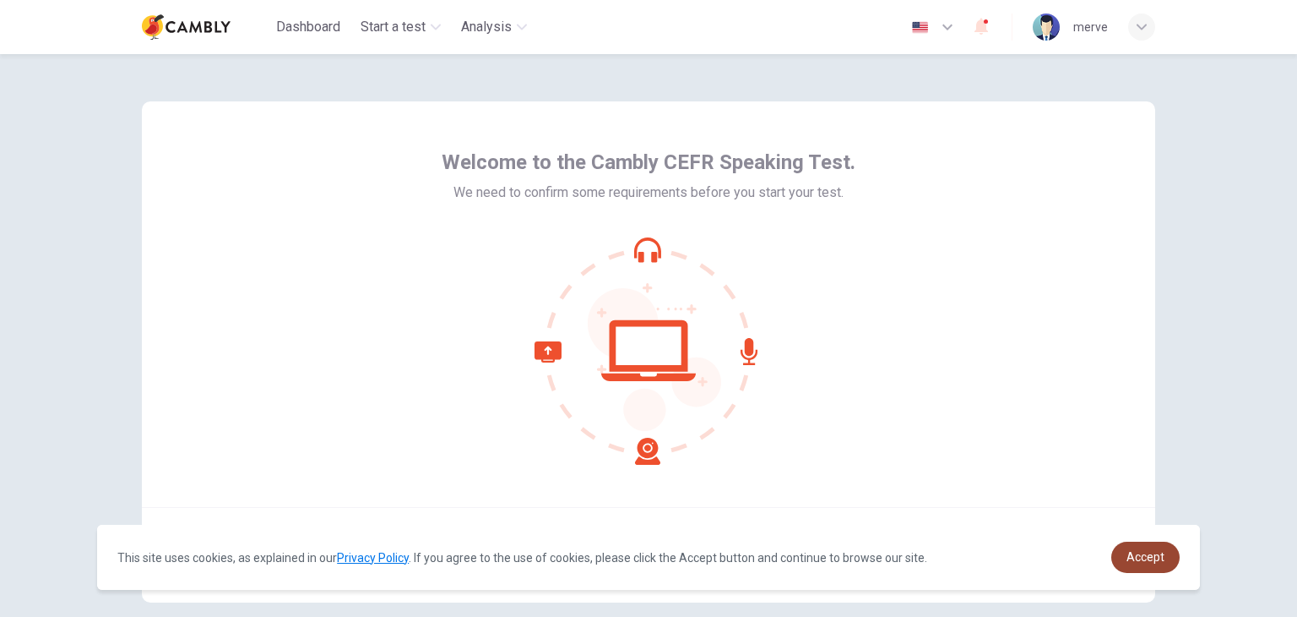
click at [1134, 558] on span "Accept" at bounding box center [1146, 557] width 38 height 14
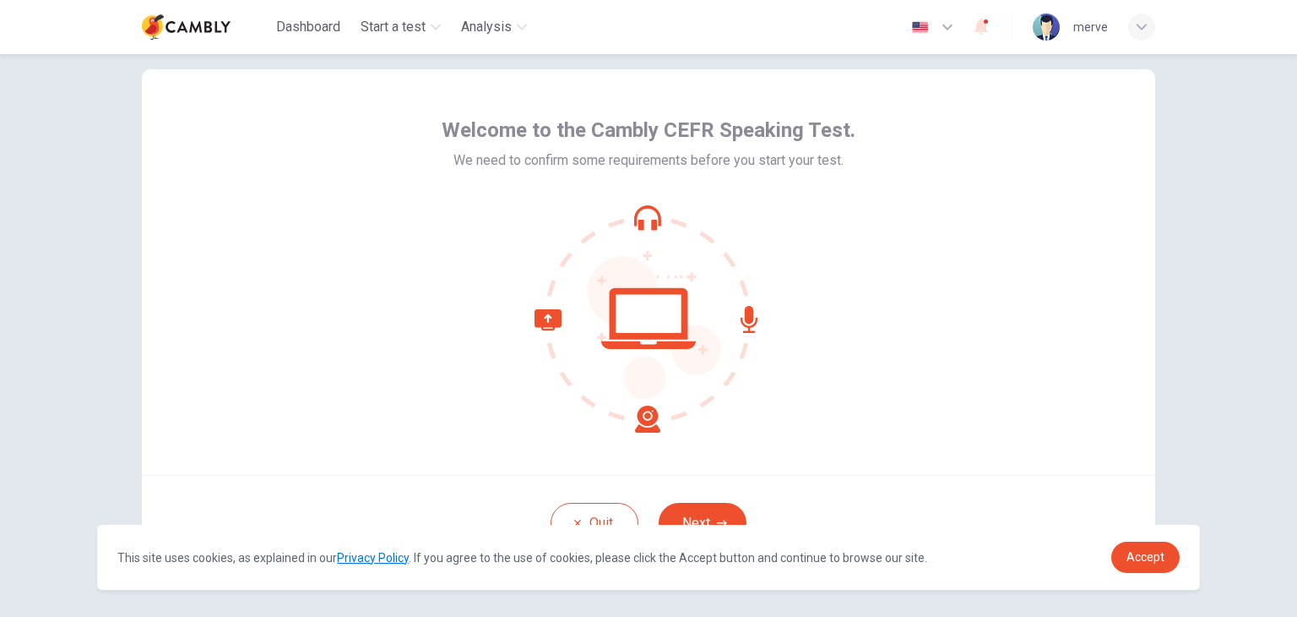
scroll to position [84, 0]
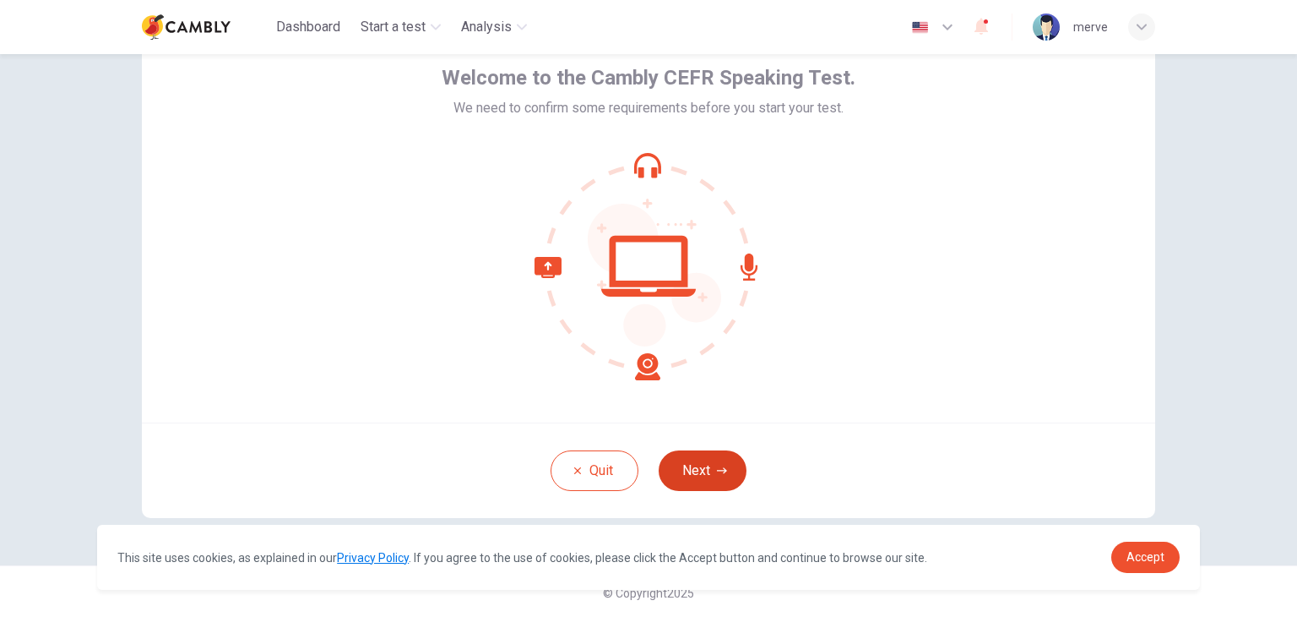
click at [708, 475] on button "Next" at bounding box center [703, 470] width 88 height 41
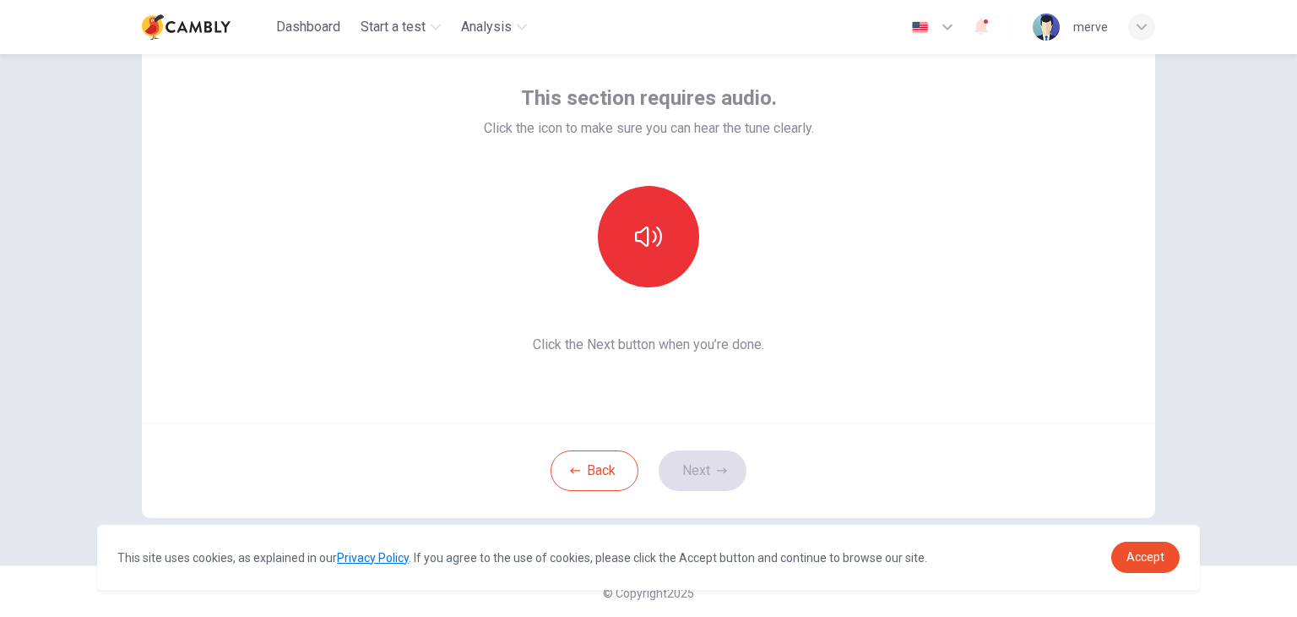
click at [835, 420] on div "This section requires audio. Click the icon to make sure you can hear the tune …" at bounding box center [649, 219] width 1014 height 405
click at [663, 242] on button "button" at bounding box center [648, 236] width 101 height 101
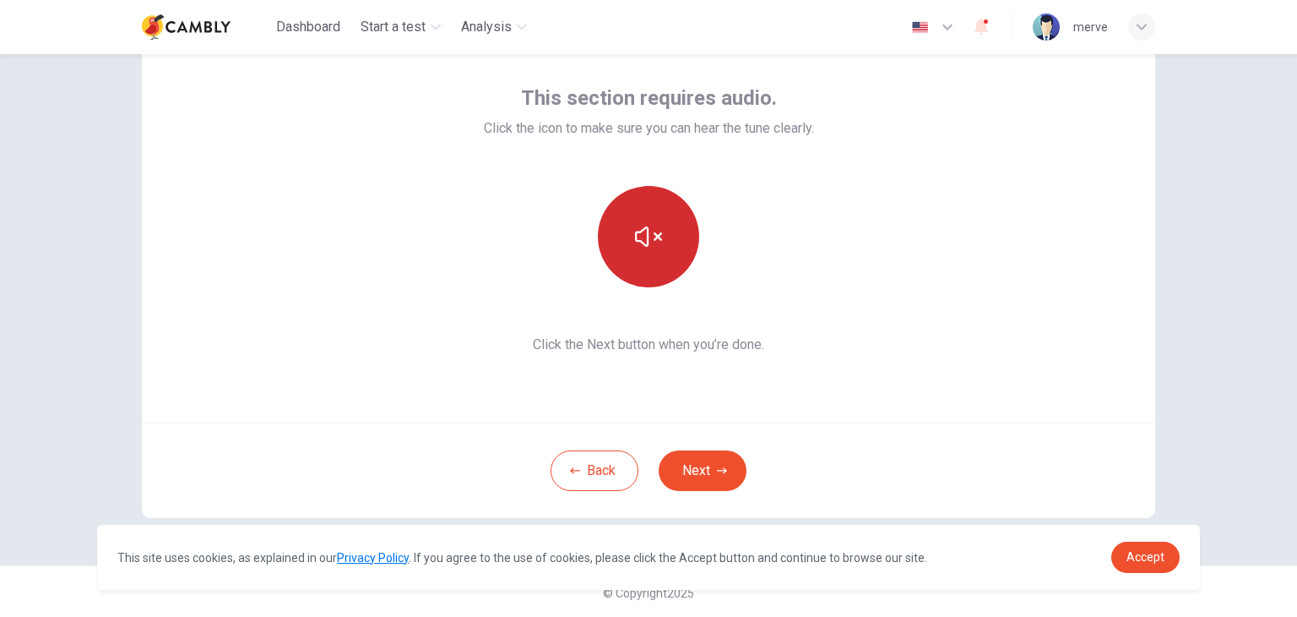
click at [665, 231] on button "button" at bounding box center [648, 236] width 101 height 101
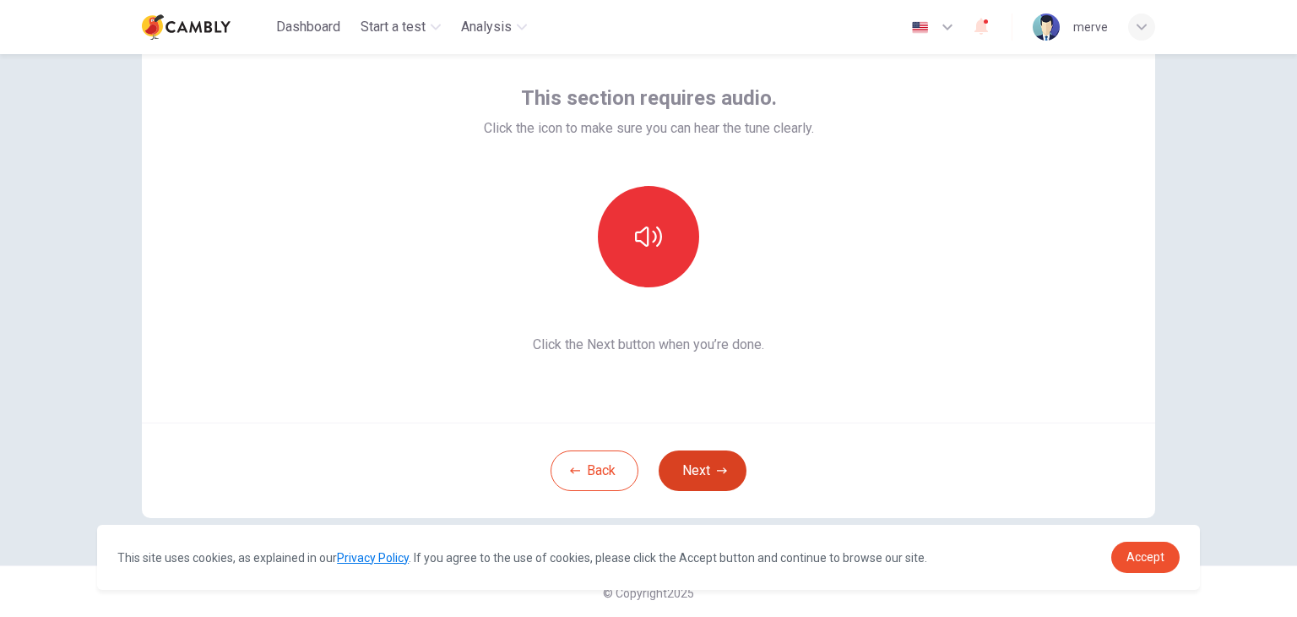
click at [710, 454] on button "Next" at bounding box center [703, 470] width 88 height 41
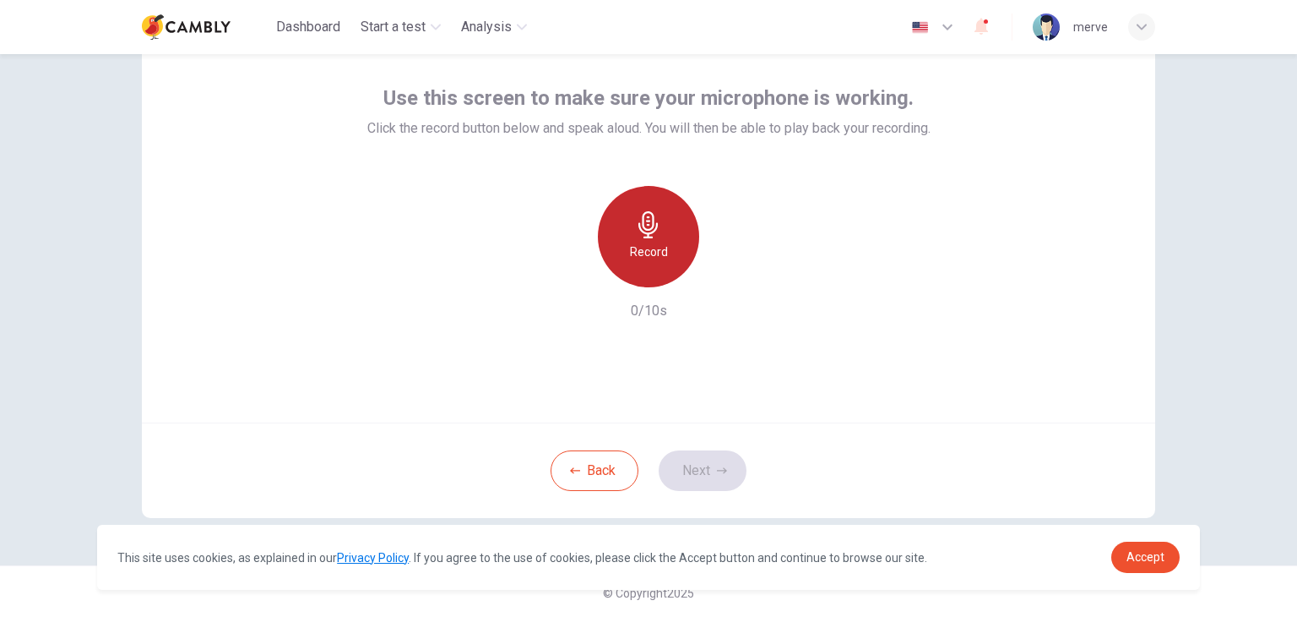
click at [662, 248] on div "Record" at bounding box center [648, 236] width 101 height 101
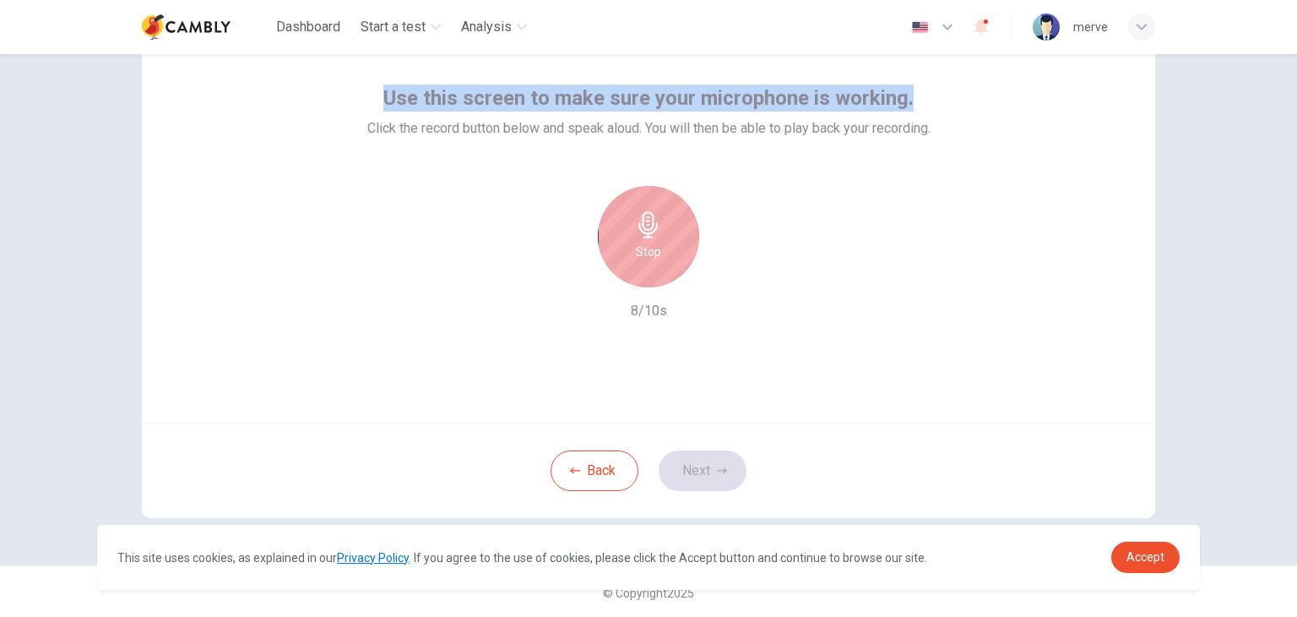
drag, startPoint x: 916, startPoint y: 101, endPoint x: 378, endPoint y: 83, distance: 537.5
click at [378, 83] on div "Use this screen to make sure your microphone is working. Click the record butto…" at bounding box center [649, 219] width 1014 height 405
copy span "Use this screen to make sure your microphone is working."
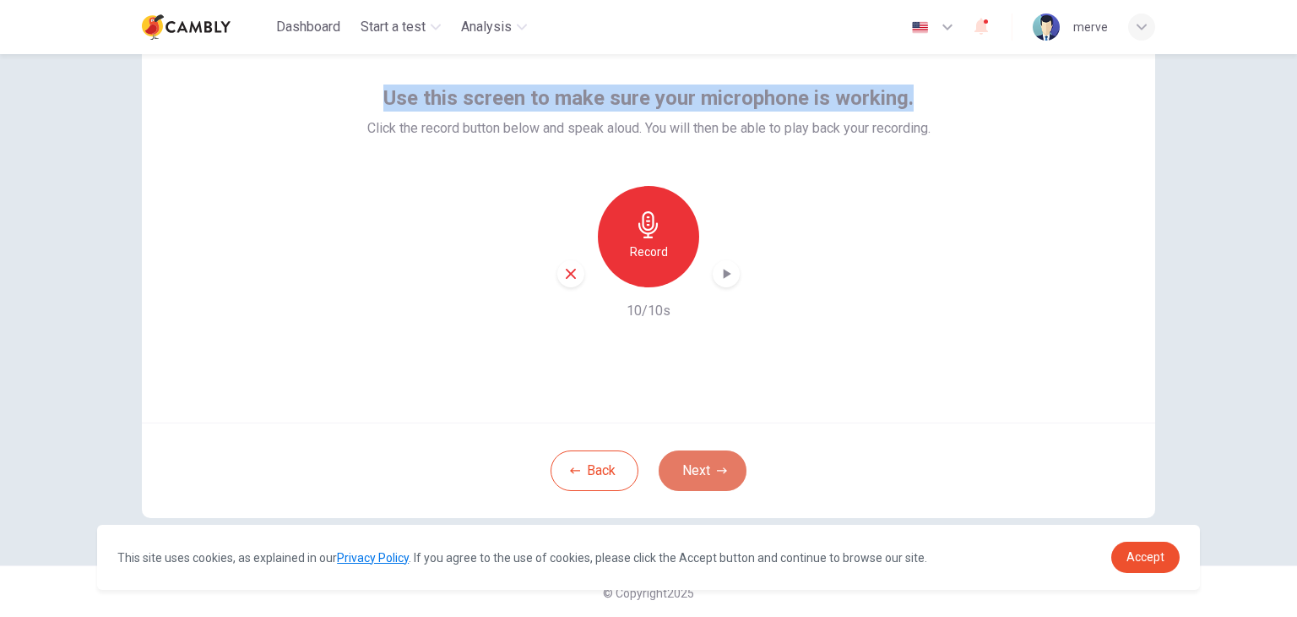
click at [700, 461] on button "Next" at bounding box center [703, 470] width 88 height 41
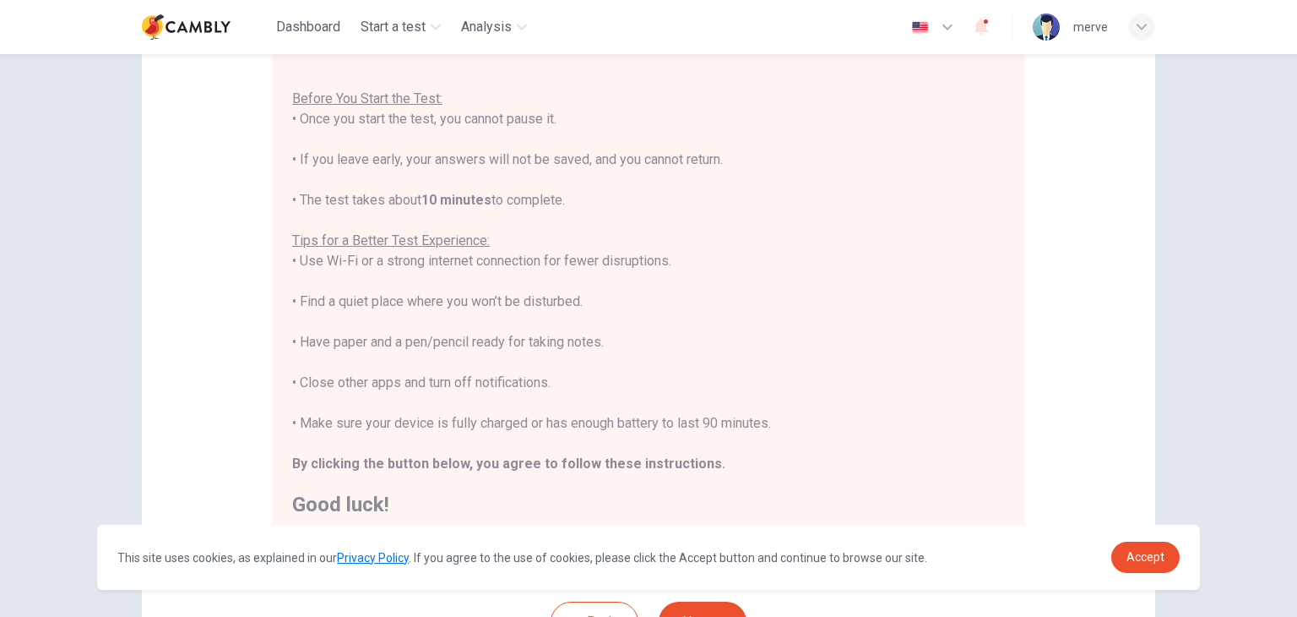
scroll to position [253, 0]
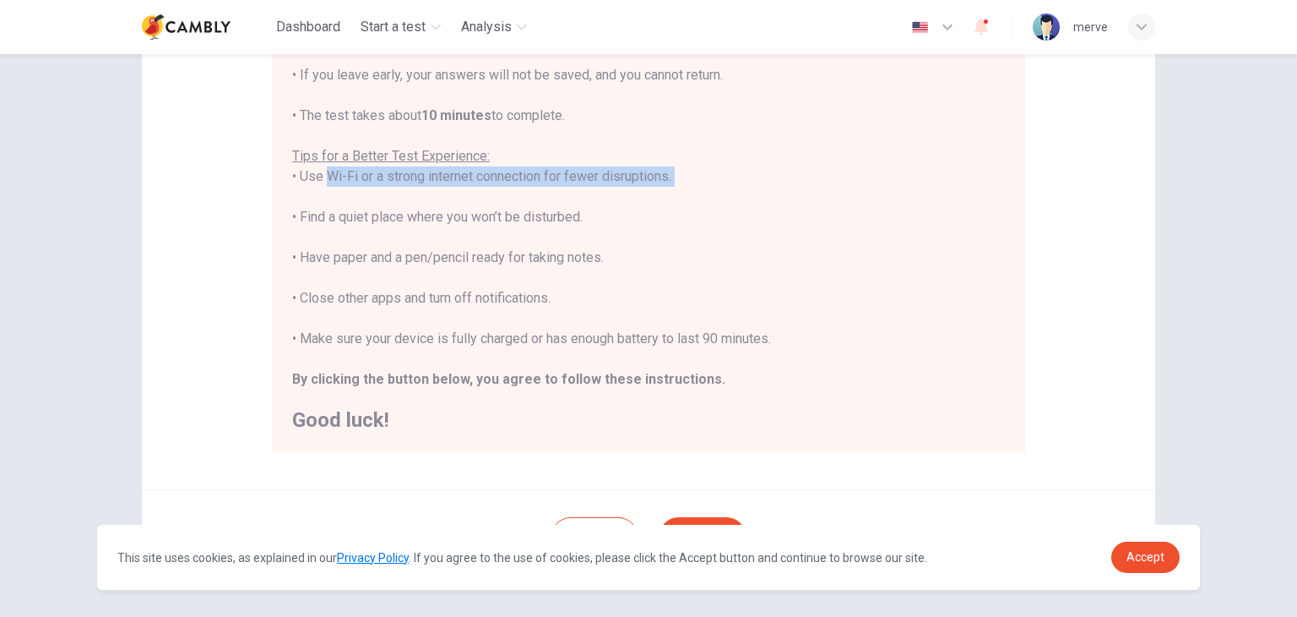
drag, startPoint x: 318, startPoint y: 176, endPoint x: 435, endPoint y: 187, distance: 117.9
click at [435, 187] on div "You are about to start a CEFR Speaking Test . Before You Start the Test: • Once…" at bounding box center [648, 197] width 713 height 466
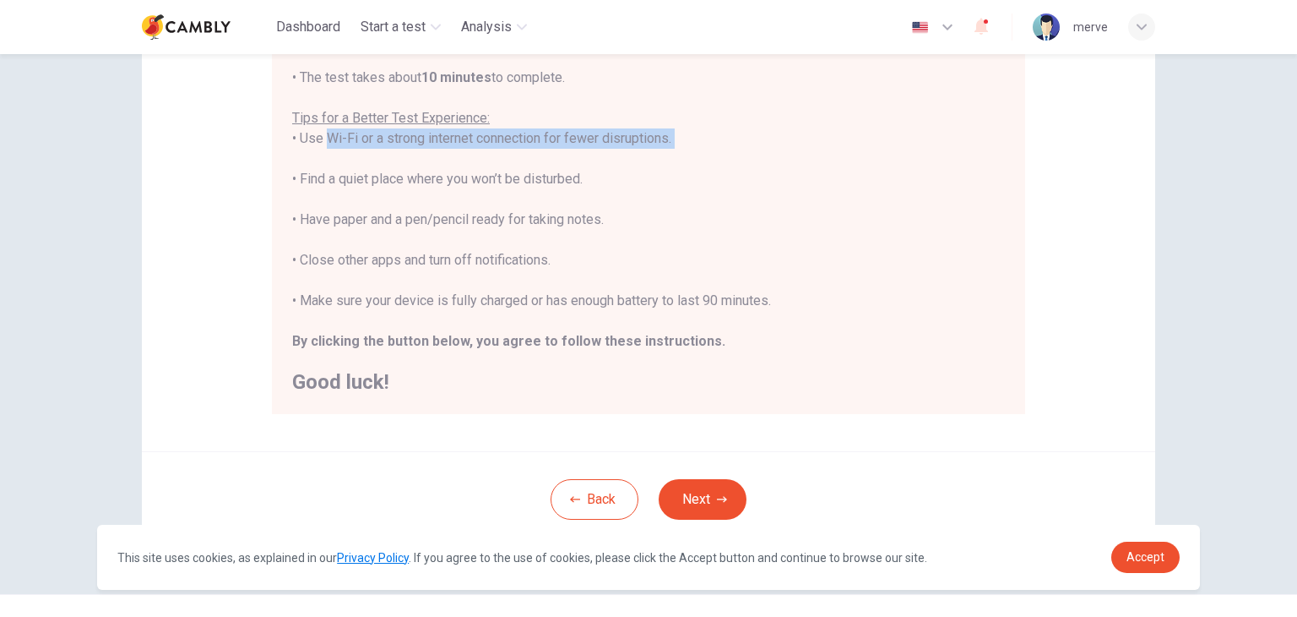
scroll to position [323, 0]
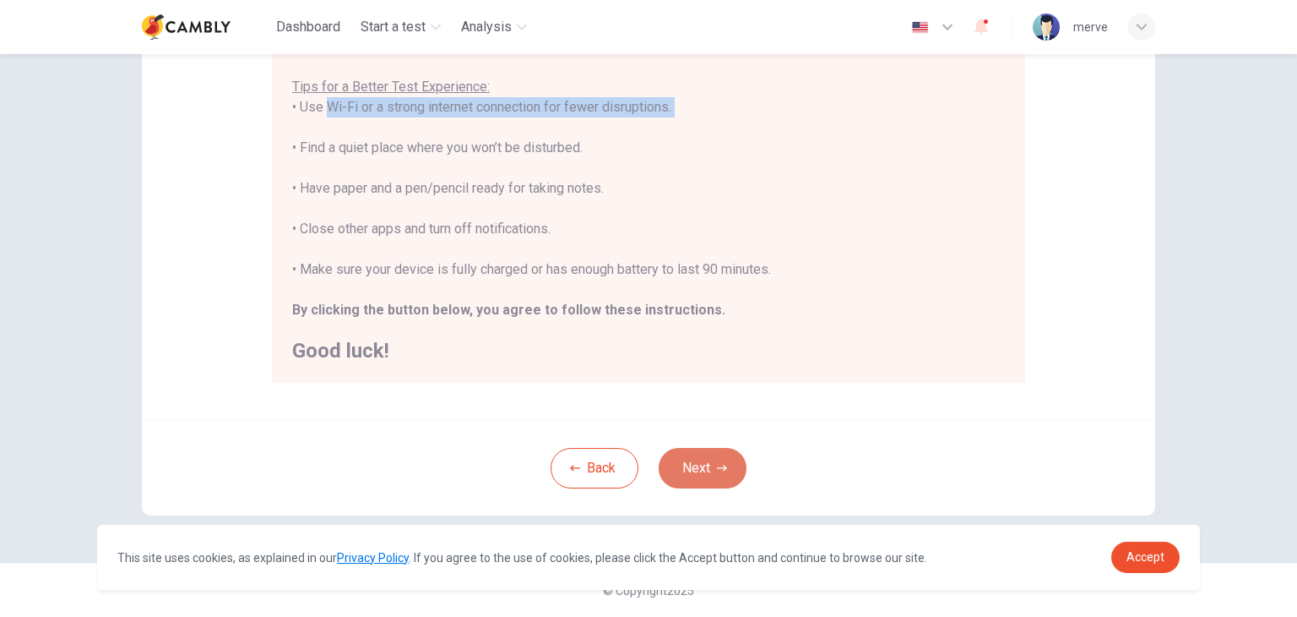
click at [717, 467] on icon "button" at bounding box center [722, 468] width 10 height 6
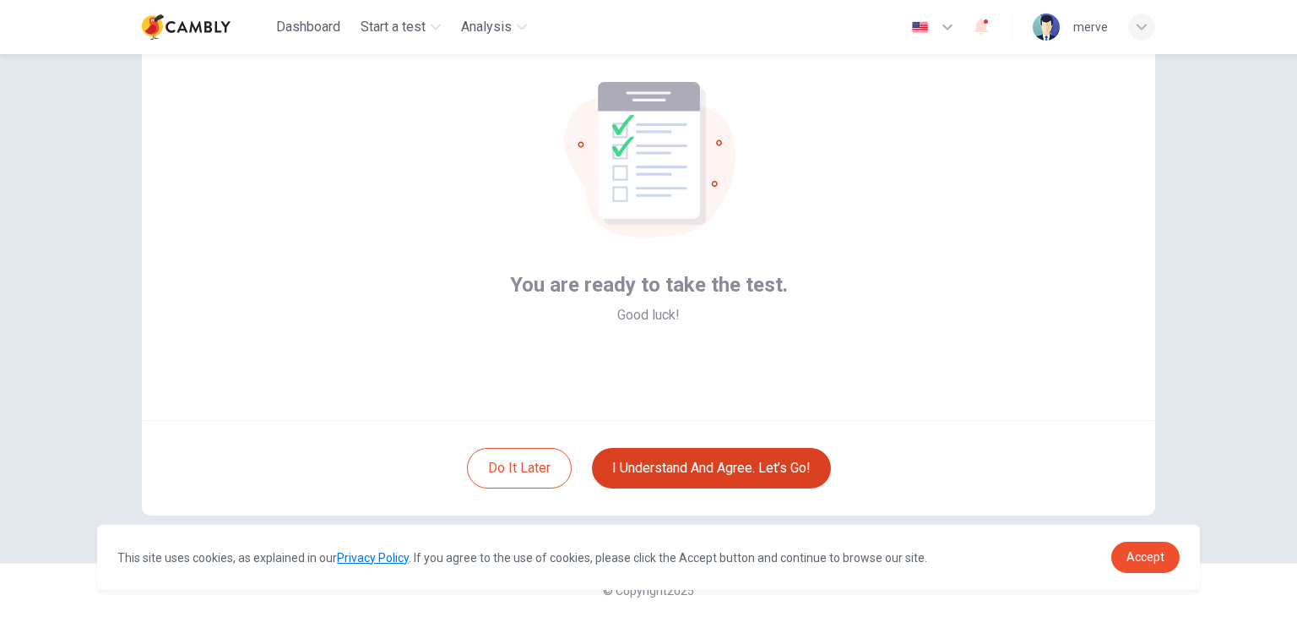
scroll to position [87, 0]
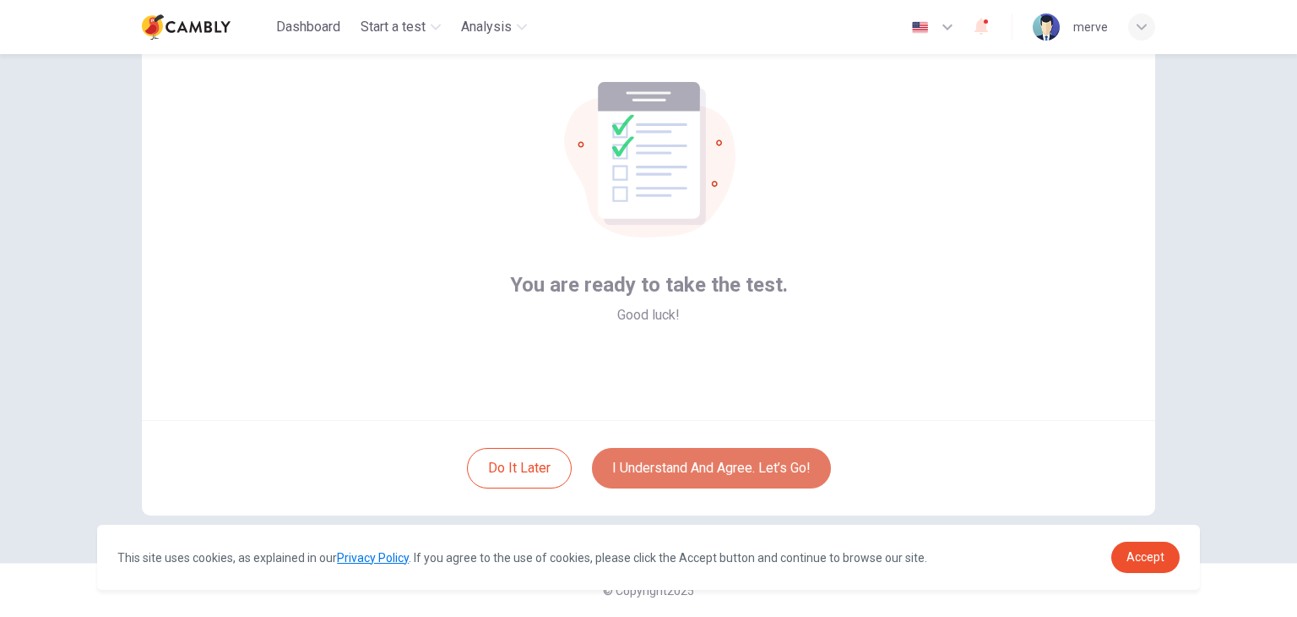
click at [728, 474] on button "I understand and agree. Let’s go!" at bounding box center [711, 468] width 239 height 41
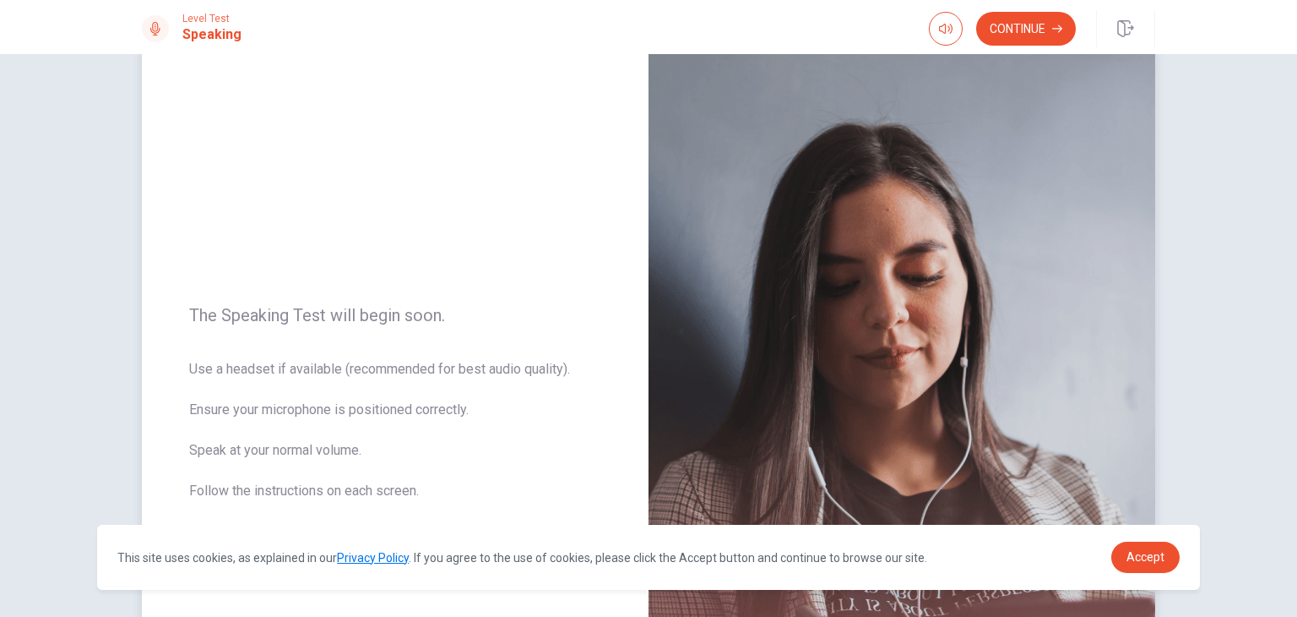
scroll to position [84, 0]
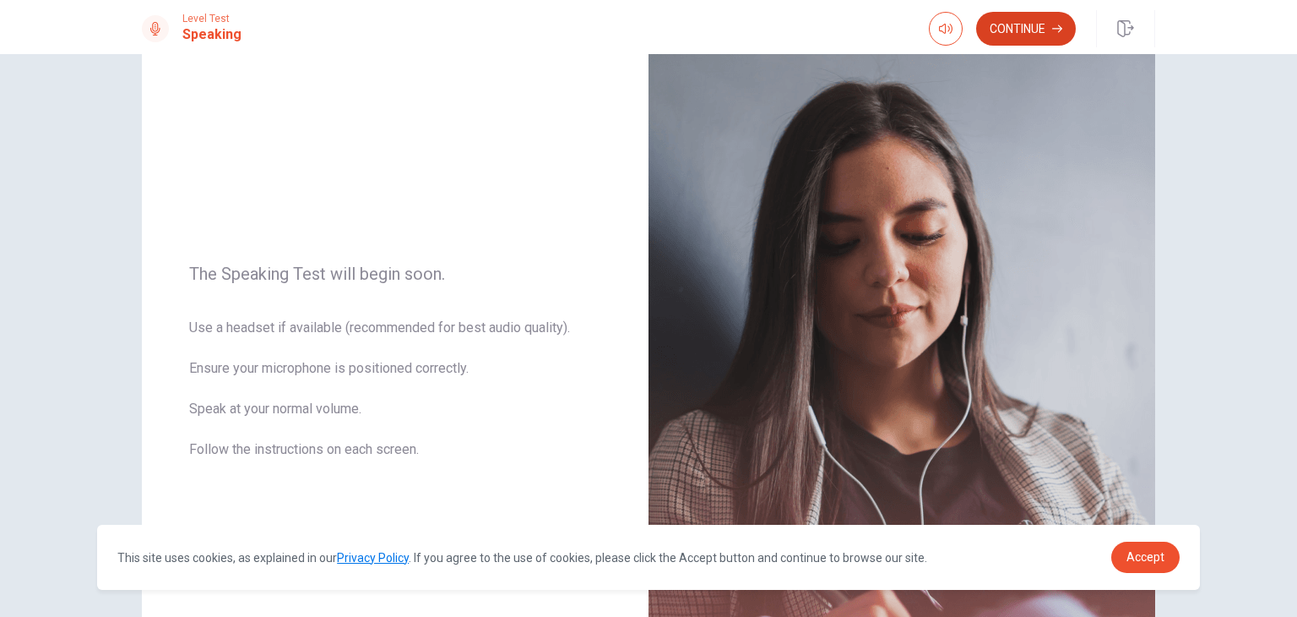
click at [1015, 25] on button "Continue" at bounding box center [1026, 29] width 100 height 34
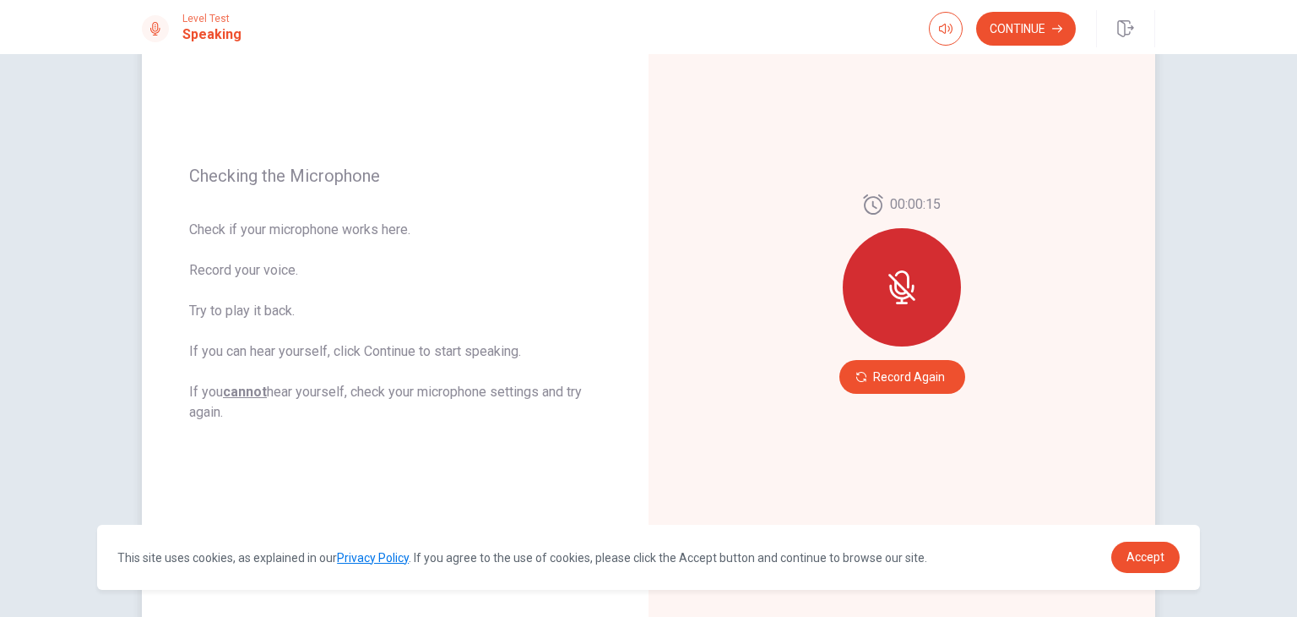
scroll to position [169, 0]
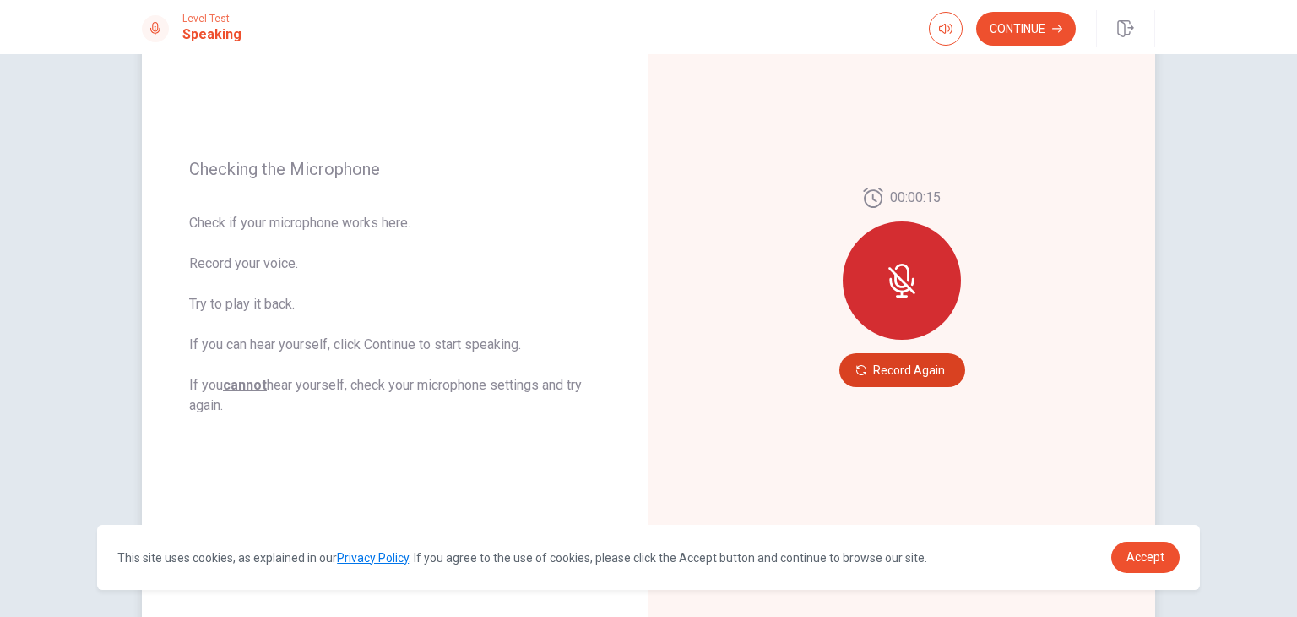
click at [903, 373] on button "Record Again" at bounding box center [903, 370] width 126 height 34
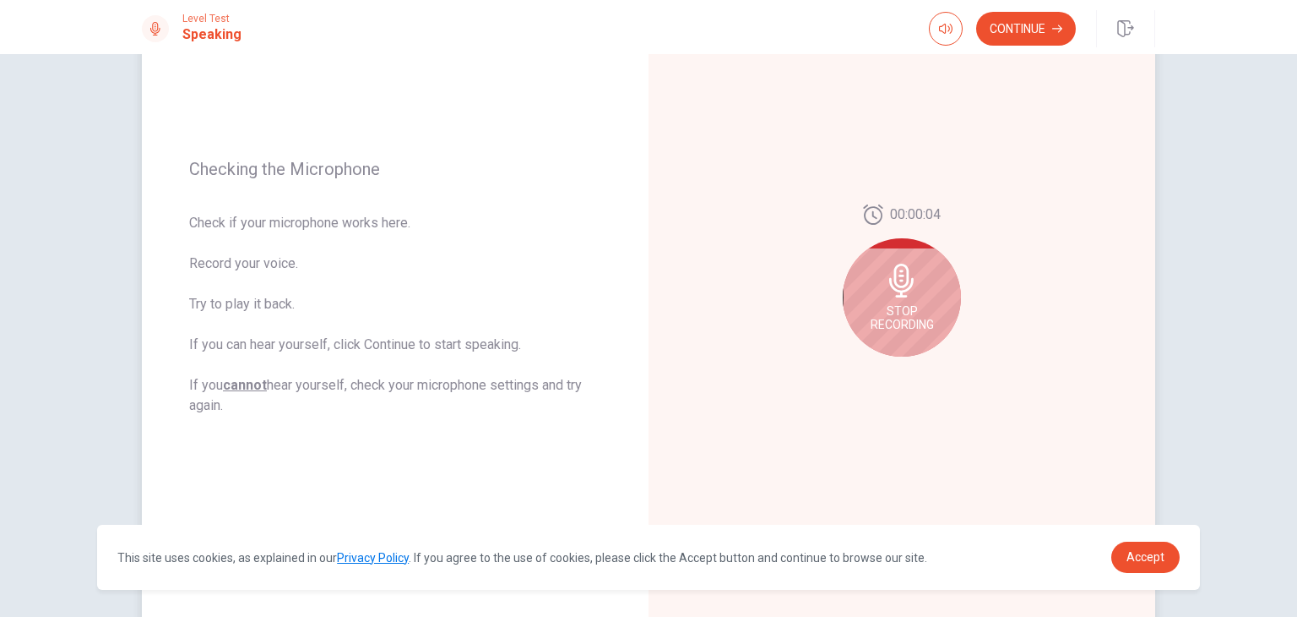
click at [902, 308] on span "Stop Recording" at bounding box center [902, 317] width 63 height 27
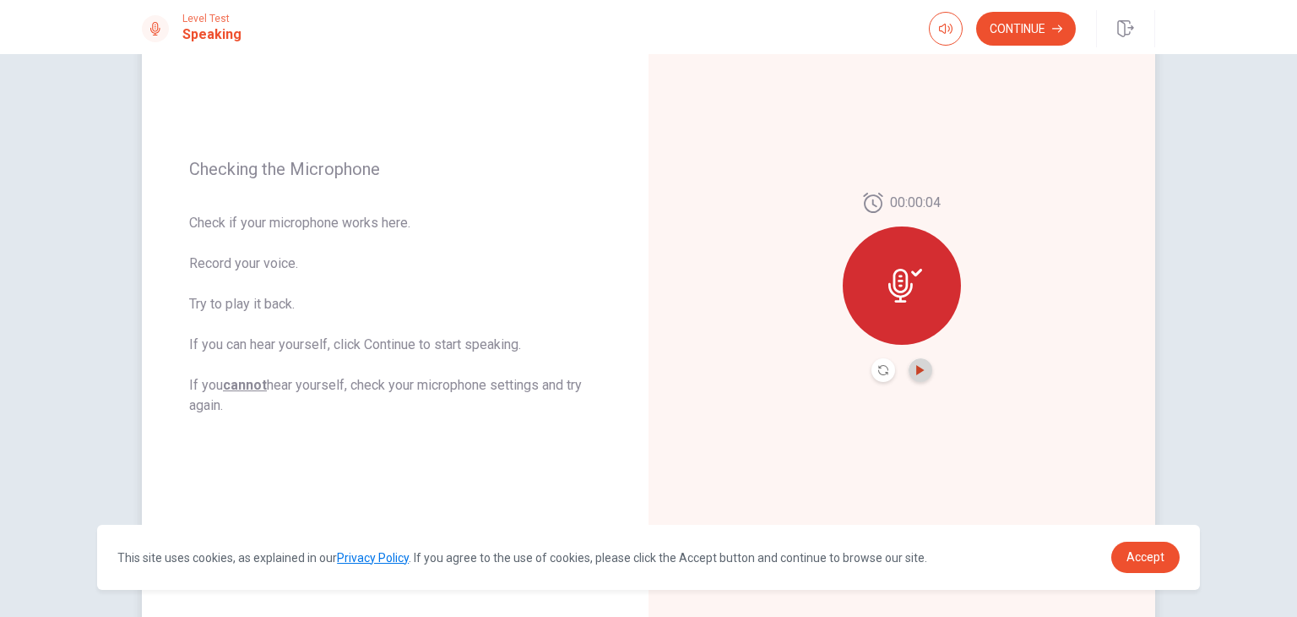
click at [917, 368] on icon "Play Audio" at bounding box center [921, 370] width 8 height 10
click at [1034, 23] on button "Continue" at bounding box center [1026, 29] width 100 height 34
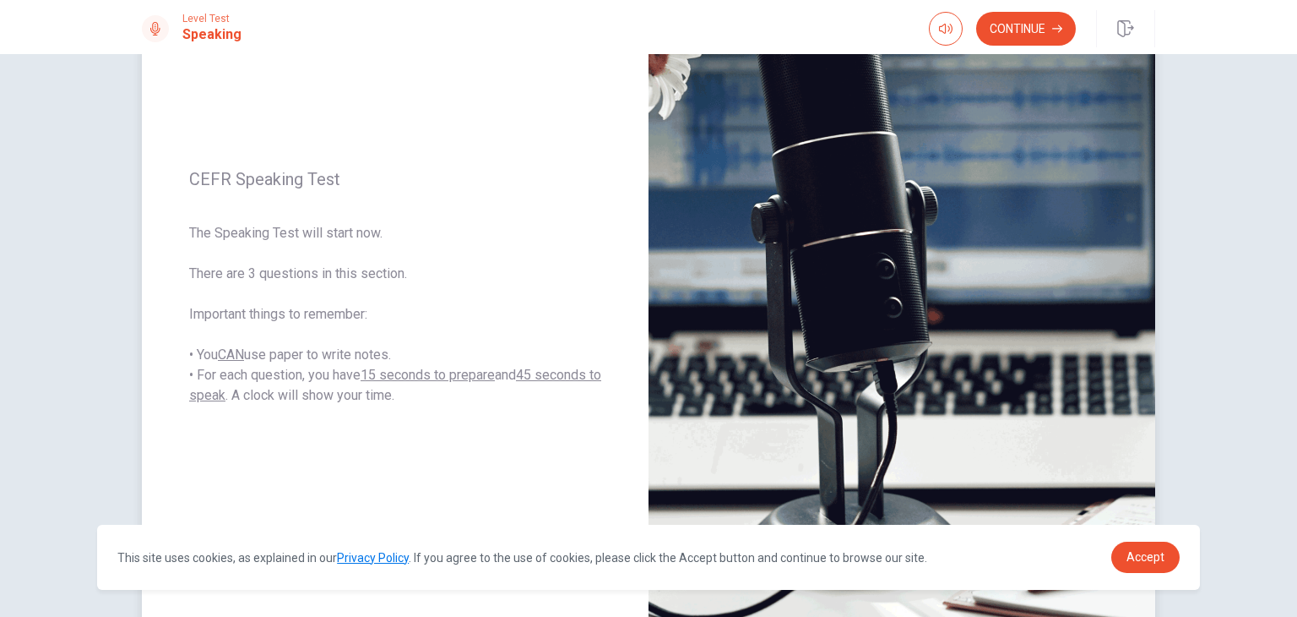
drag, startPoint x: 425, startPoint y: 393, endPoint x: 206, endPoint y: 389, distance: 218.8
click at [206, 389] on span "The Speaking Test will start now. There are 3 questions in this section. Import…" at bounding box center [395, 314] width 412 height 182
drag, startPoint x: 195, startPoint y: 376, endPoint x: 450, endPoint y: 411, distance: 257.4
click at [450, 411] on div "CEFR Speaking Test The Speaking Test will start now. There are 3 questions in t…" at bounding box center [395, 287] width 507 height 737
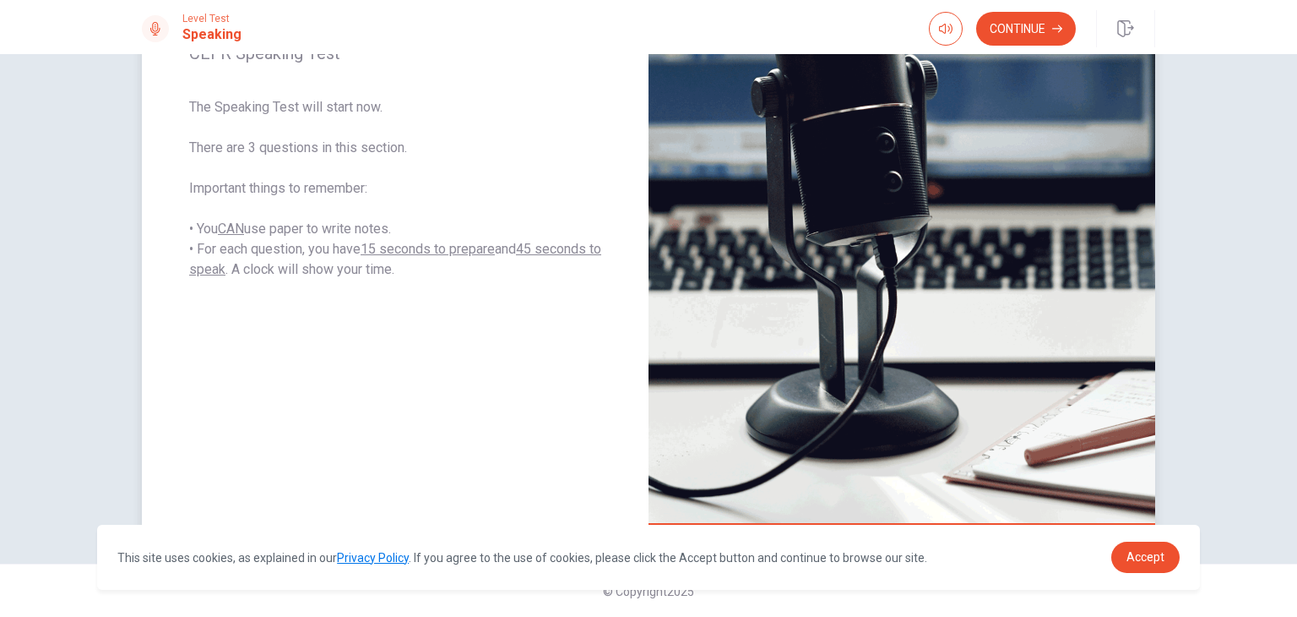
scroll to position [296, 0]
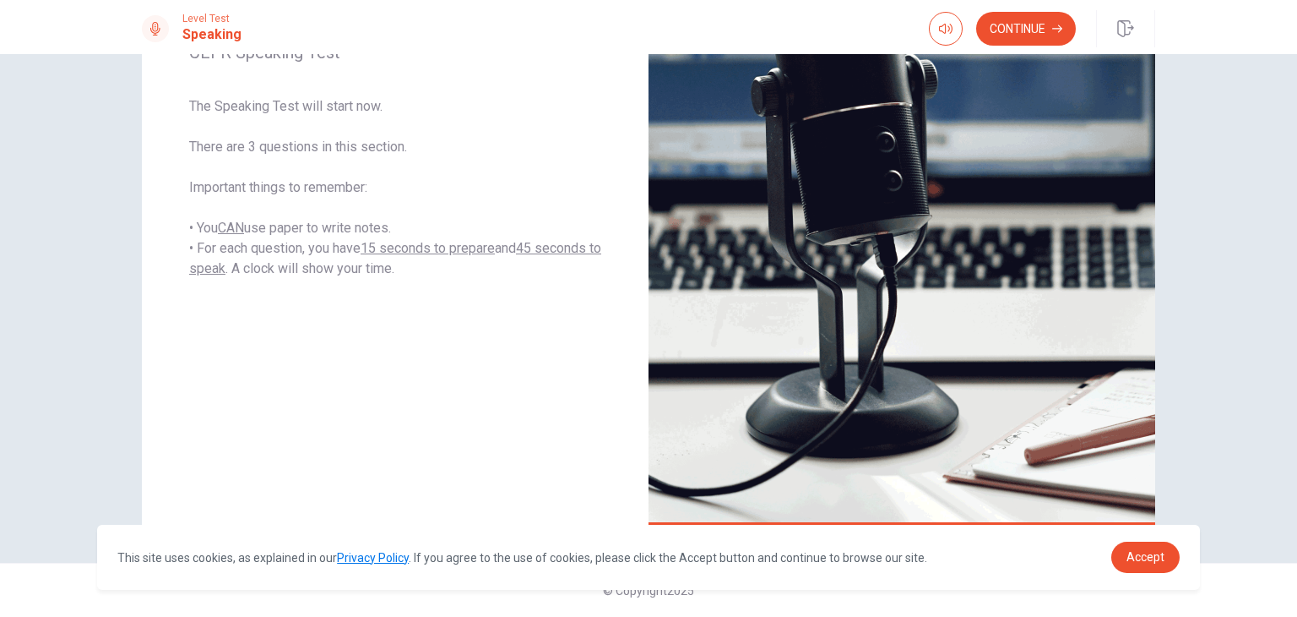
click at [1010, 20] on button "Continue" at bounding box center [1026, 29] width 100 height 34
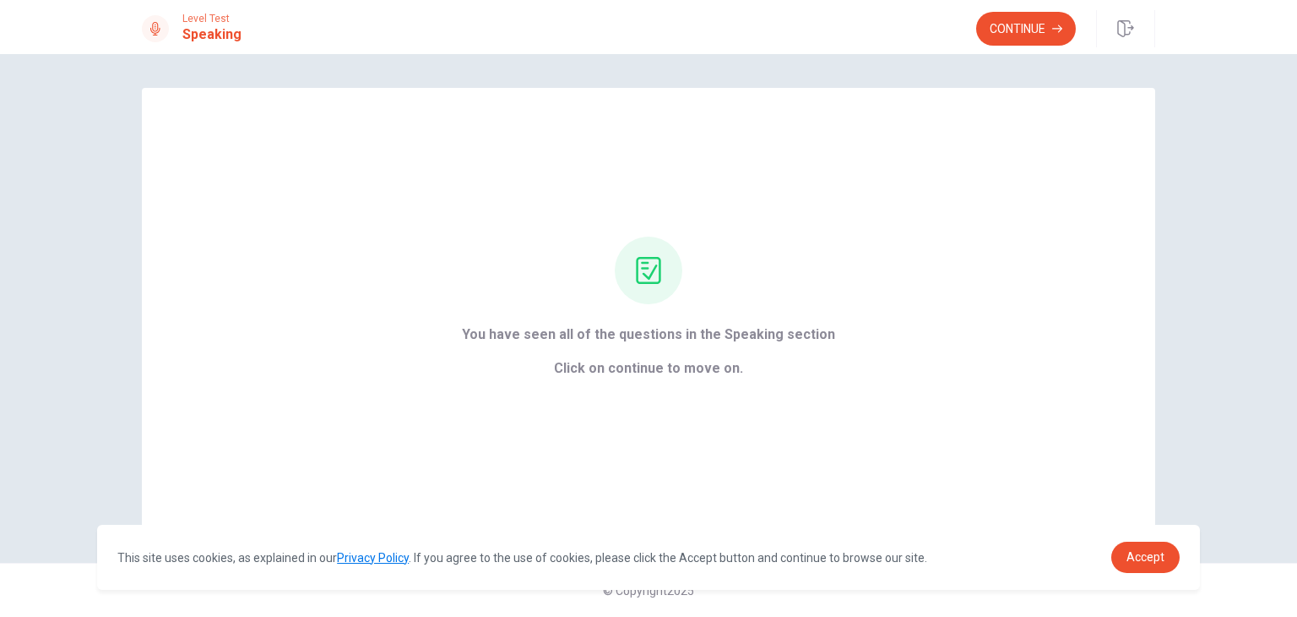
scroll to position [0, 0]
click at [1015, 40] on button "Continue" at bounding box center [1026, 29] width 100 height 34
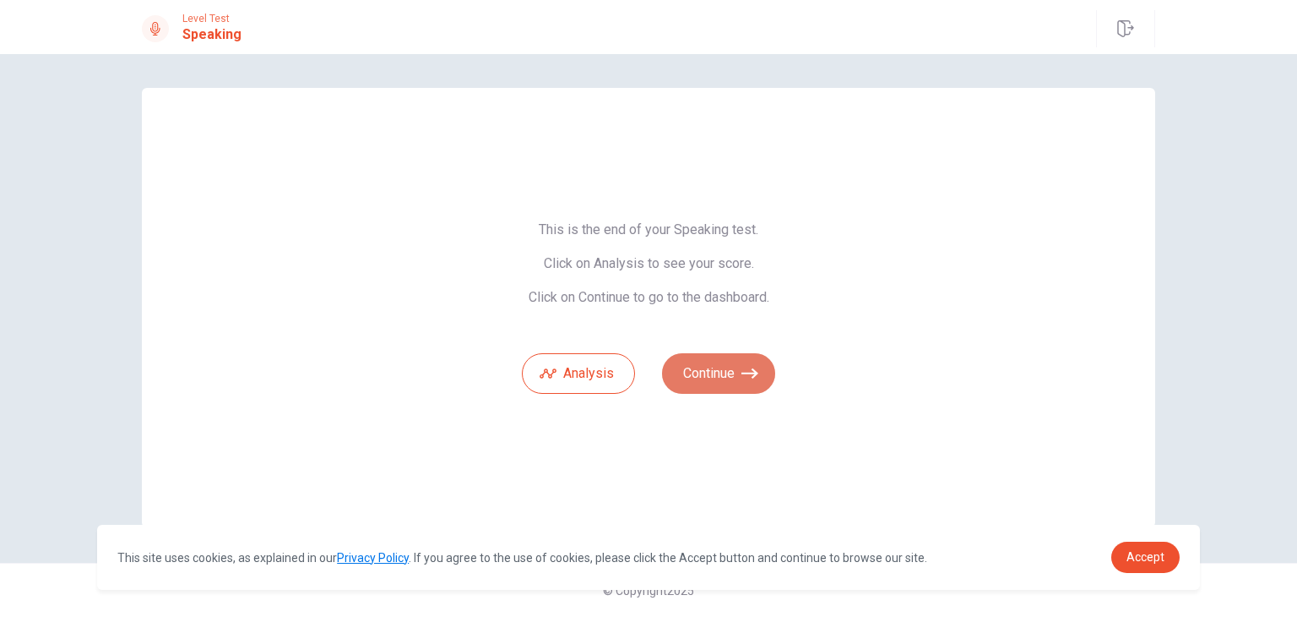
click at [730, 369] on button "Continue" at bounding box center [718, 373] width 113 height 41
